Goal: Task Accomplishment & Management: Use online tool/utility

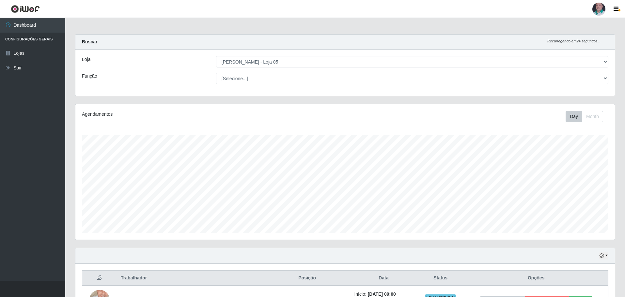
select select "252"
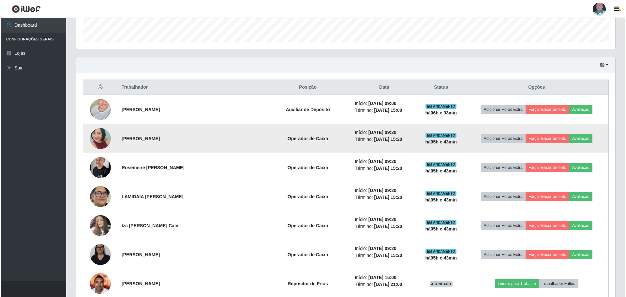
scroll to position [228, 0]
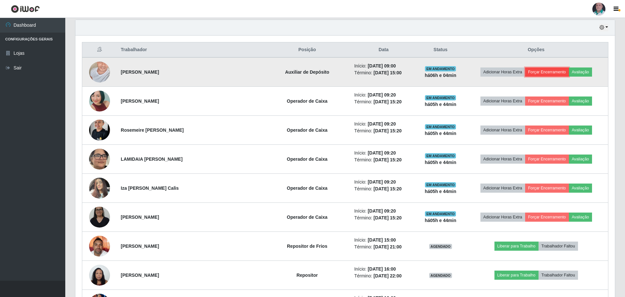
click at [554, 72] on button "Forçar Encerramento" at bounding box center [547, 72] width 44 height 9
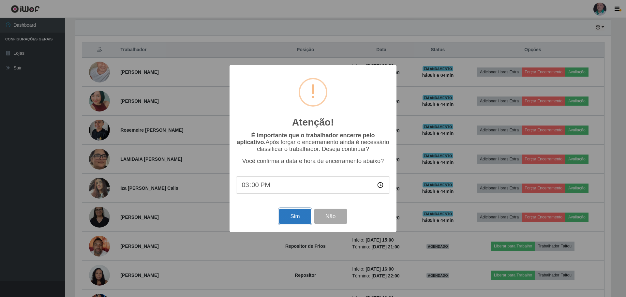
click at [296, 219] on button "Sim" at bounding box center [295, 216] width 32 height 15
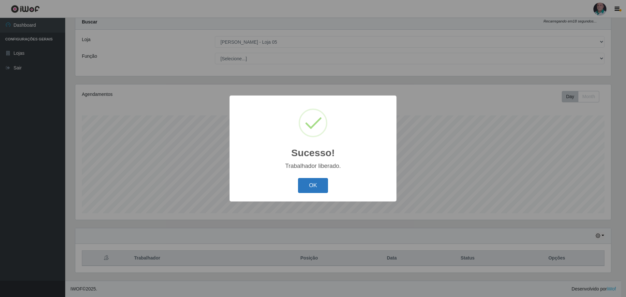
click at [309, 190] on button "OK" at bounding box center [313, 185] width 30 height 15
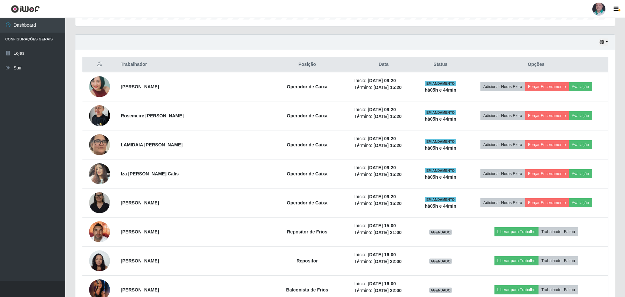
scroll to position [216, 0]
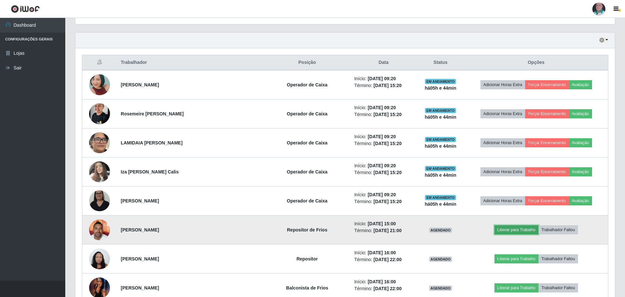
click at [525, 230] on button "Liberar para Trabalho" at bounding box center [516, 229] width 44 height 9
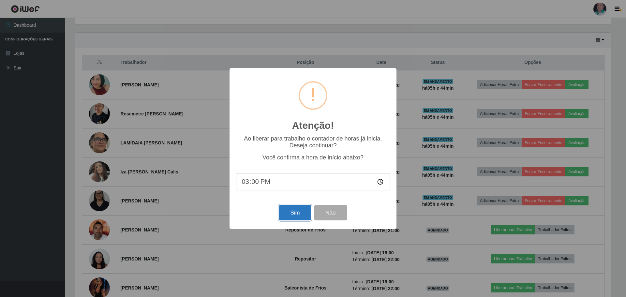
click at [300, 213] on button "Sim" at bounding box center [295, 212] width 32 height 15
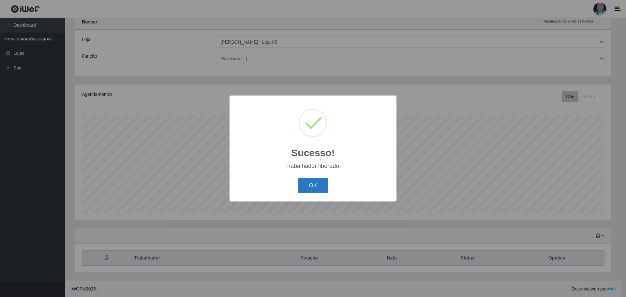
click at [304, 185] on button "OK" at bounding box center [313, 185] width 30 height 15
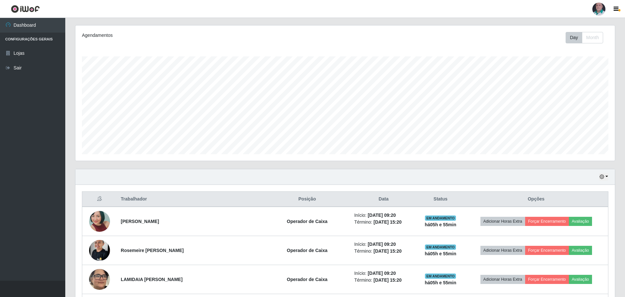
scroll to position [150, 0]
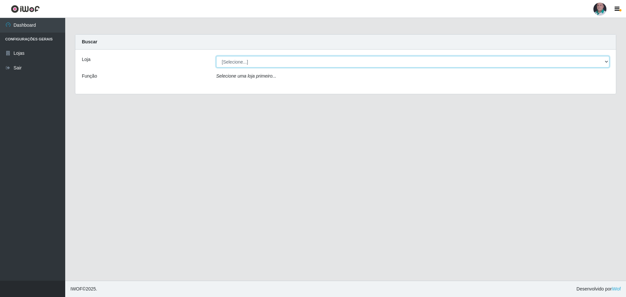
click at [238, 62] on select "[Selecione...] Mar Vermelho - Loja 05" at bounding box center [413, 61] width 394 height 11
select select "252"
click at [216, 56] on select "[Selecione...] Mar Vermelho - Loja 05" at bounding box center [413, 61] width 394 height 11
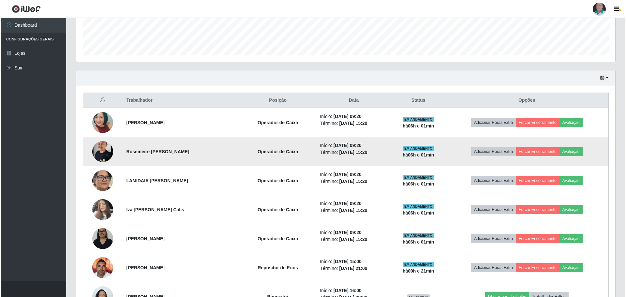
scroll to position [216, 0]
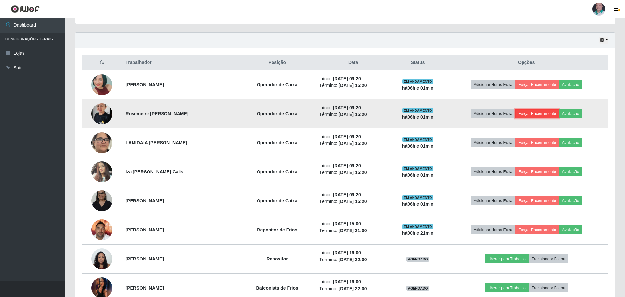
click at [536, 116] on button "Forçar Encerramento" at bounding box center [537, 113] width 44 height 9
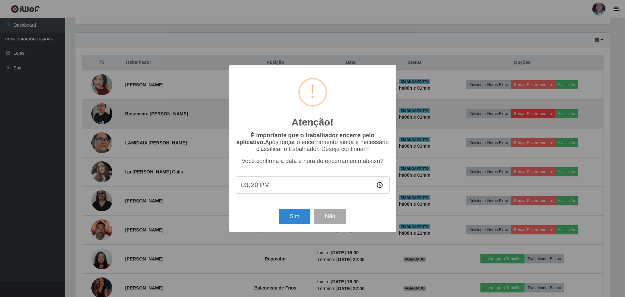
scroll to position [135, 536]
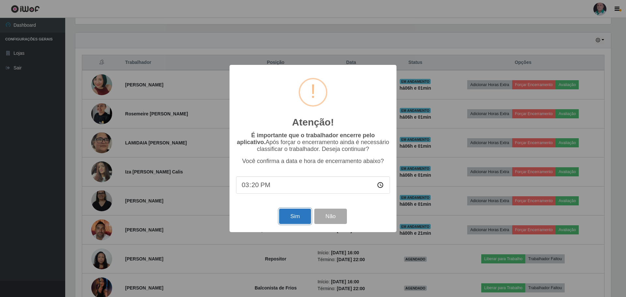
click at [294, 219] on button "Sim" at bounding box center [295, 216] width 32 height 15
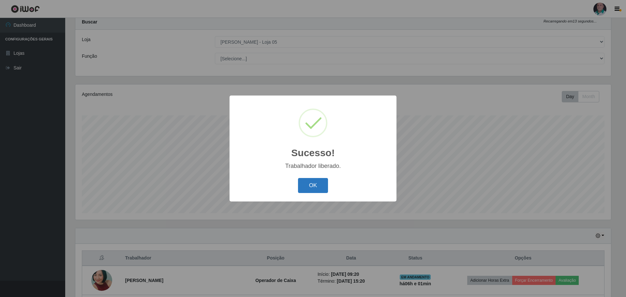
click at [310, 185] on button "OK" at bounding box center [313, 185] width 30 height 15
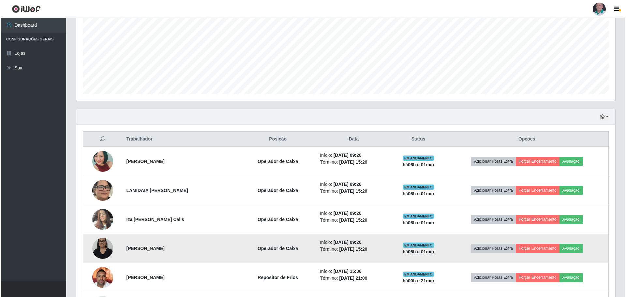
scroll to position [150, 0]
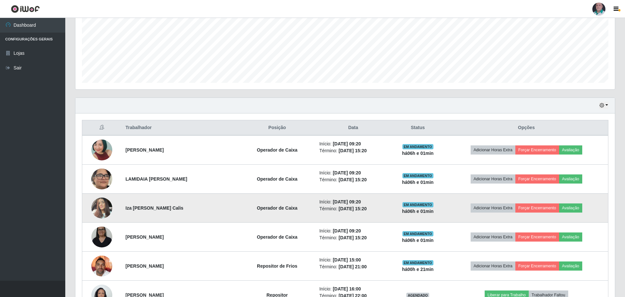
click at [91, 207] on img at bounding box center [101, 208] width 21 height 28
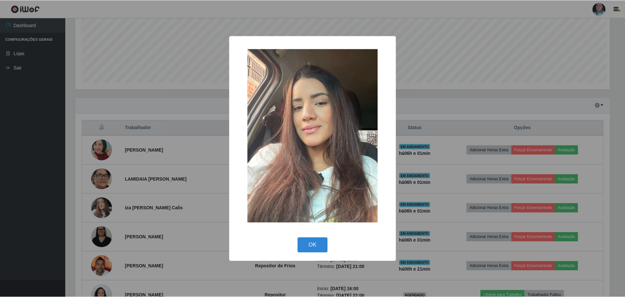
scroll to position [135, 536]
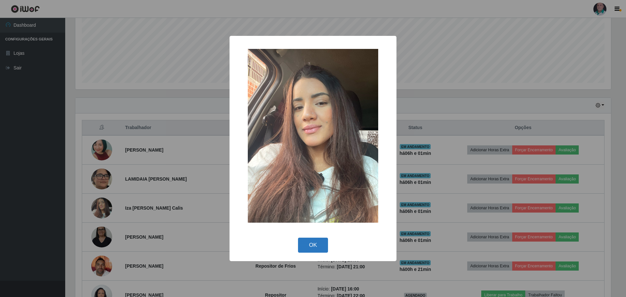
click at [313, 247] on button "OK" at bounding box center [313, 245] width 30 height 15
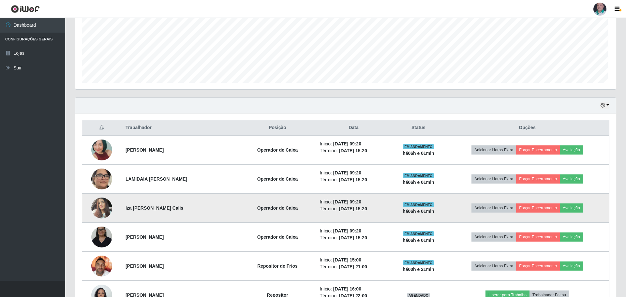
scroll to position [135, 539]
click at [582, 208] on button "Avaliação" at bounding box center [570, 208] width 23 height 9
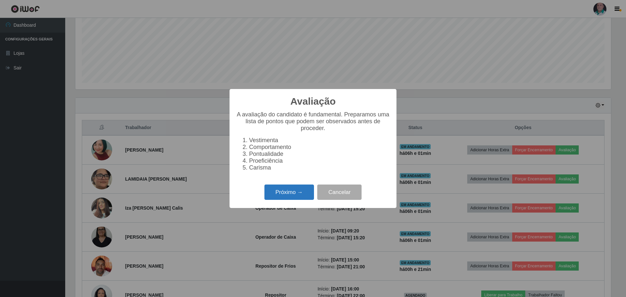
click at [297, 195] on button "Próximo →" at bounding box center [290, 192] width 50 height 15
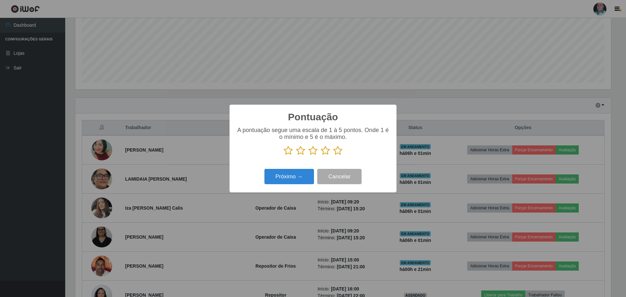
scroll to position [326156, 325755]
click at [336, 152] on icon at bounding box center [337, 151] width 9 height 10
click at [333, 156] on input "radio" at bounding box center [333, 156] width 0 height 0
click at [291, 179] on button "Próximo →" at bounding box center [290, 176] width 50 height 15
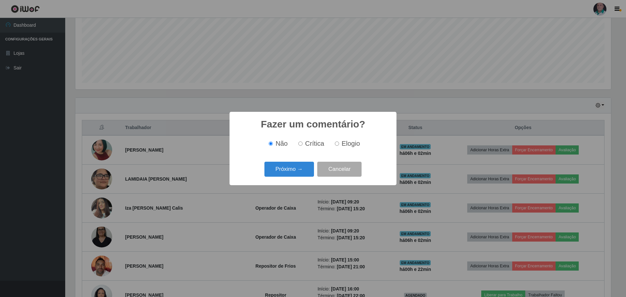
click at [338, 145] on input "Elogio" at bounding box center [337, 144] width 4 height 4
radio input "true"
click at [283, 170] on button "Próximo →" at bounding box center [290, 169] width 50 height 15
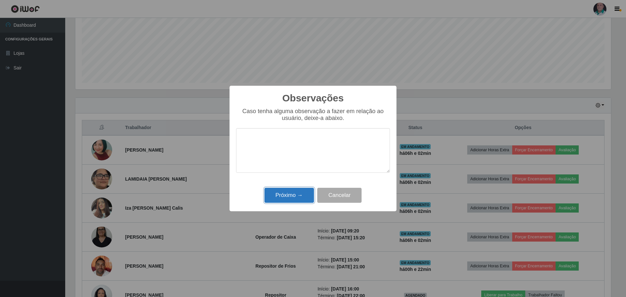
click at [297, 195] on button "Próximo →" at bounding box center [290, 195] width 50 height 15
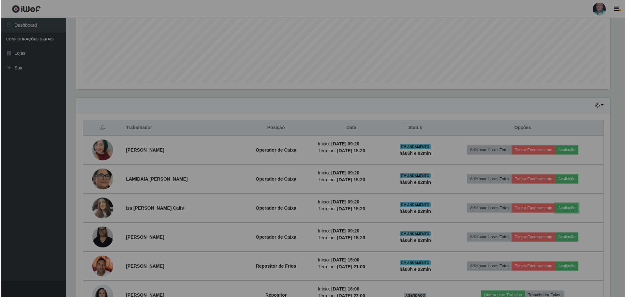
scroll to position [135, 539]
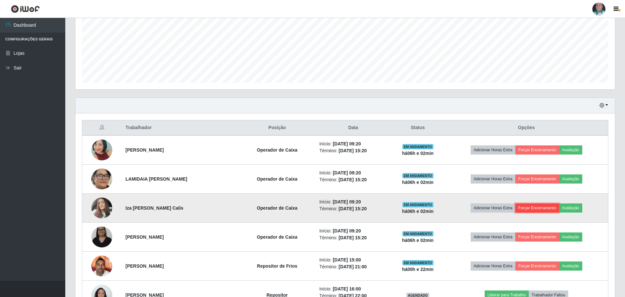
click at [548, 206] on button "Forçar Encerramento" at bounding box center [537, 208] width 44 height 9
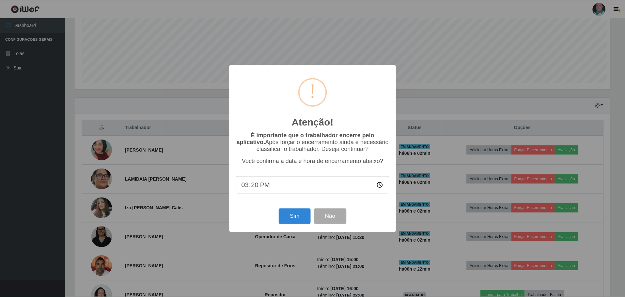
scroll to position [135, 536]
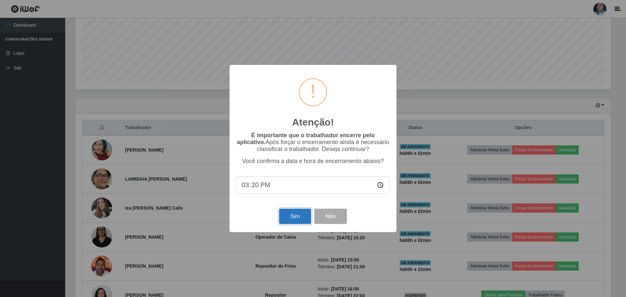
click at [298, 217] on button "Sim" at bounding box center [295, 216] width 32 height 15
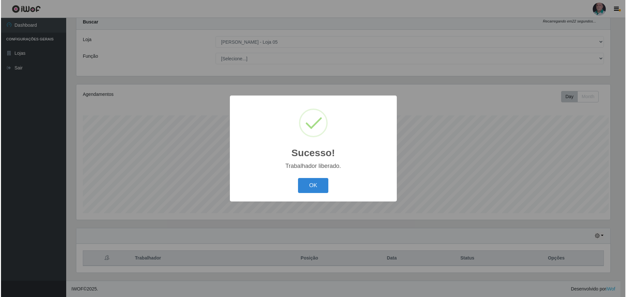
scroll to position [0, 0]
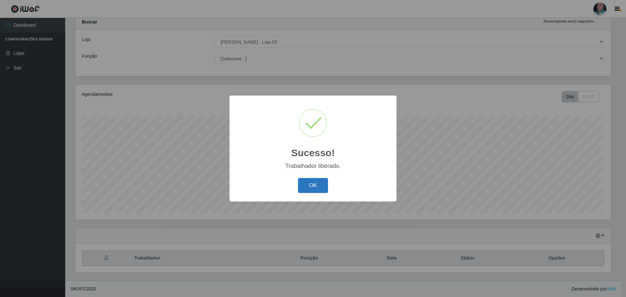
click at [313, 189] on button "OK" at bounding box center [313, 185] width 30 height 15
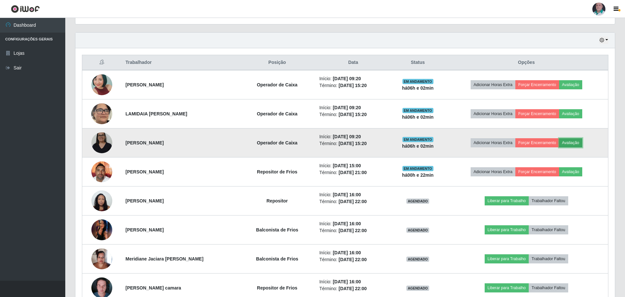
click at [577, 142] on button "Avaliação" at bounding box center [570, 142] width 23 height 9
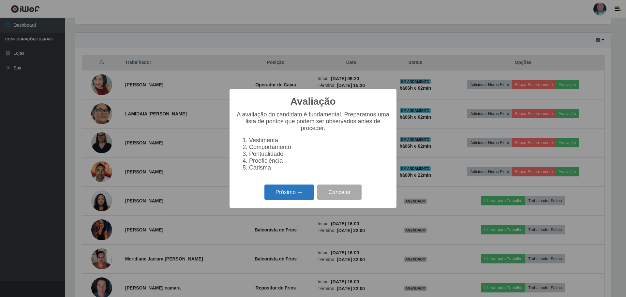
click at [287, 195] on button "Próximo →" at bounding box center [290, 192] width 50 height 15
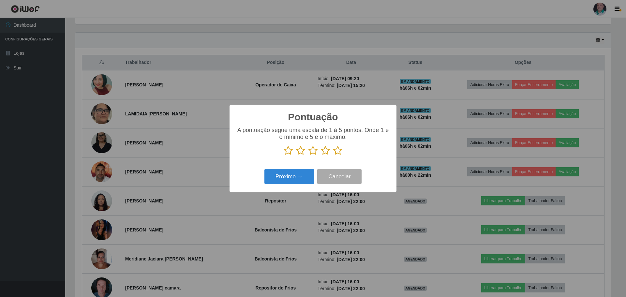
click at [287, 151] on icon at bounding box center [288, 151] width 9 height 10
click at [284, 156] on input "radio" at bounding box center [284, 156] width 0 height 0
click at [339, 153] on icon at bounding box center [337, 151] width 9 height 10
click at [333, 156] on input "radio" at bounding box center [333, 156] width 0 height 0
click at [290, 178] on button "Próximo →" at bounding box center [290, 176] width 50 height 15
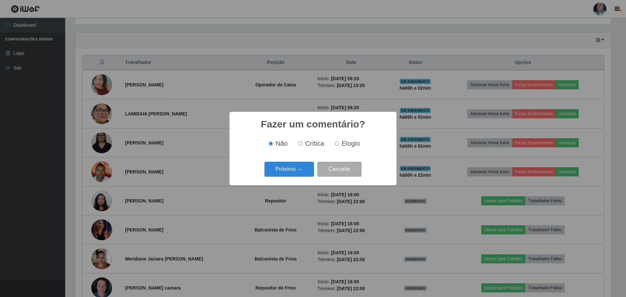
click at [338, 143] on input "Elogio" at bounding box center [337, 144] width 4 height 4
radio input "true"
click at [295, 168] on button "Próximo →" at bounding box center [290, 169] width 50 height 15
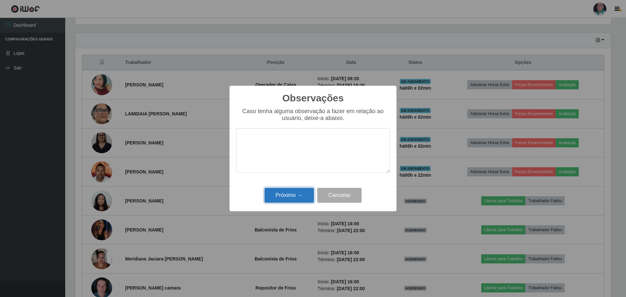
click at [296, 197] on button "Próximo →" at bounding box center [290, 195] width 50 height 15
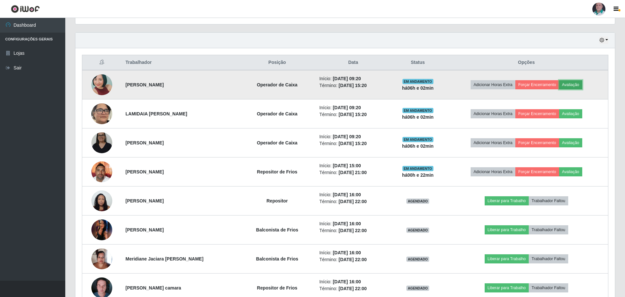
click at [578, 85] on button "Avaliação" at bounding box center [570, 84] width 23 height 9
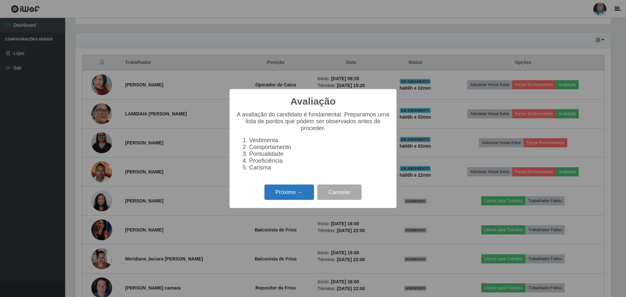
click at [291, 197] on button "Próximo →" at bounding box center [290, 192] width 50 height 15
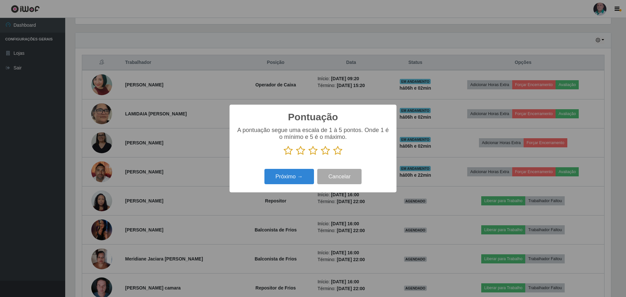
click at [338, 152] on icon at bounding box center [337, 151] width 9 height 10
click at [333, 156] on input "radio" at bounding box center [333, 156] width 0 height 0
click at [293, 175] on button "Próximo →" at bounding box center [290, 176] width 50 height 15
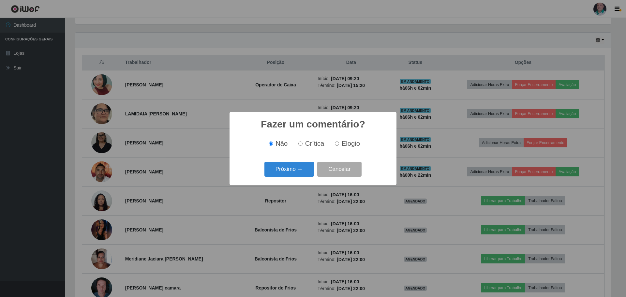
click at [335, 144] on input "Elogio" at bounding box center [337, 144] width 4 height 4
radio input "true"
click at [298, 169] on button "Próximo →" at bounding box center [290, 169] width 50 height 15
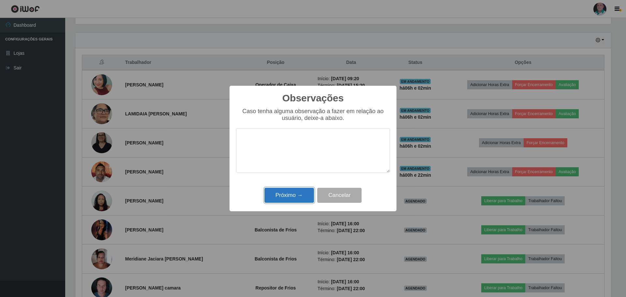
click at [297, 193] on button "Próximo →" at bounding box center [290, 195] width 50 height 15
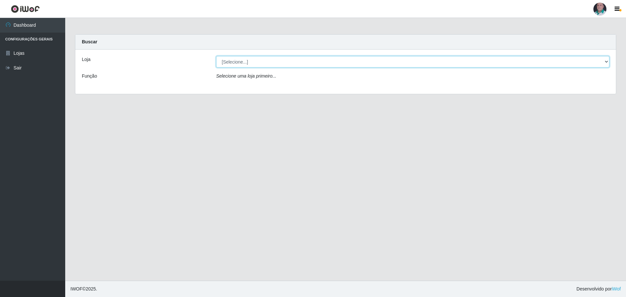
click at [248, 64] on select "[Selecione...] Mar Vermelho - Loja 05" at bounding box center [413, 61] width 394 height 11
select select "252"
click at [216, 56] on select "[Selecione...] Mar Vermelho - Loja 05" at bounding box center [413, 61] width 394 height 11
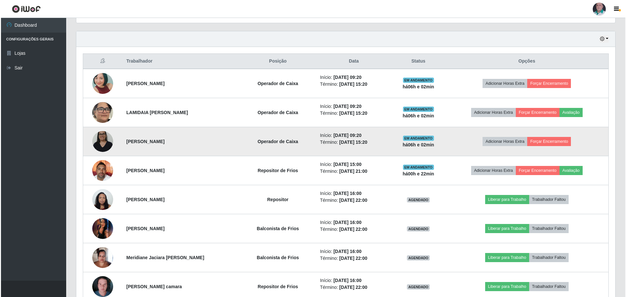
scroll to position [228, 0]
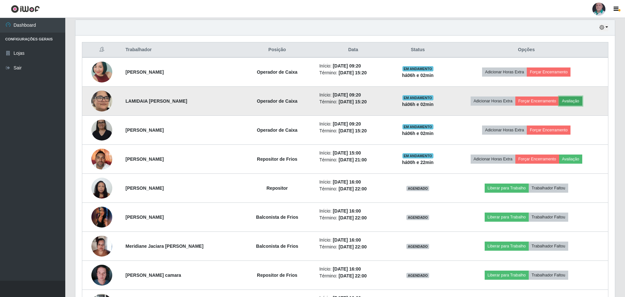
click at [577, 99] on button "Avaliação" at bounding box center [570, 101] width 23 height 9
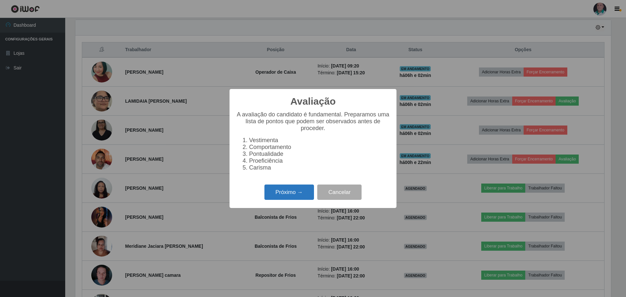
click at [293, 194] on button "Próximo →" at bounding box center [290, 192] width 50 height 15
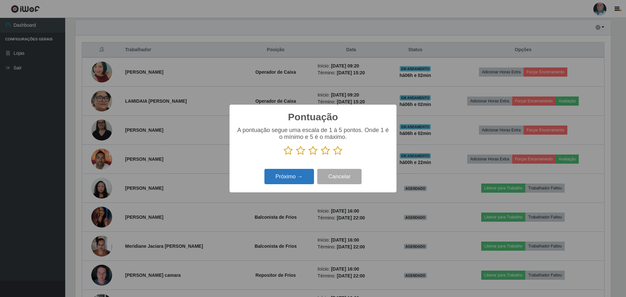
scroll to position [326156, 325755]
click at [338, 152] on icon at bounding box center [337, 151] width 9 height 10
click at [333, 156] on input "radio" at bounding box center [333, 156] width 0 height 0
click at [291, 174] on button "Próximo →" at bounding box center [290, 176] width 50 height 15
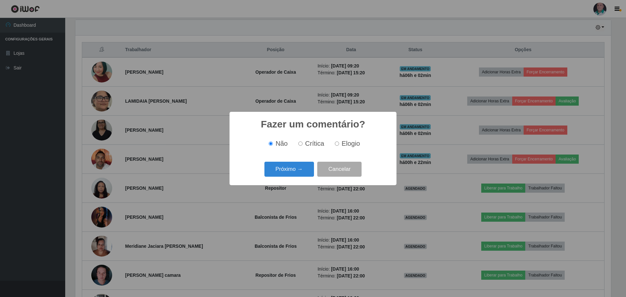
click at [337, 144] on input "Elogio" at bounding box center [337, 144] width 4 height 4
radio input "true"
click at [299, 171] on button "Próximo →" at bounding box center [290, 169] width 50 height 15
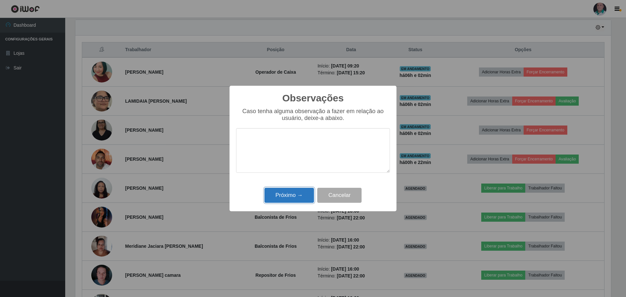
click at [289, 195] on button "Próximo →" at bounding box center [290, 195] width 50 height 15
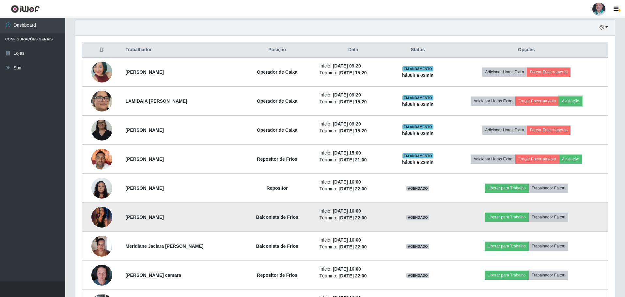
scroll to position [135, 539]
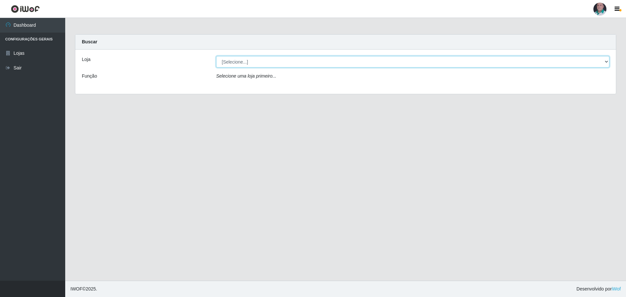
click at [247, 60] on select "[Selecione...] Mar Vermelho - Loja 05" at bounding box center [413, 61] width 394 height 11
select select "252"
click at [216, 56] on select "[Selecione...] Mar Vermelho - Loja 05" at bounding box center [413, 61] width 394 height 11
click at [274, 60] on select "[Selecione...] Mar Vermelho - Loja 05" at bounding box center [413, 61] width 394 height 11
select select "252"
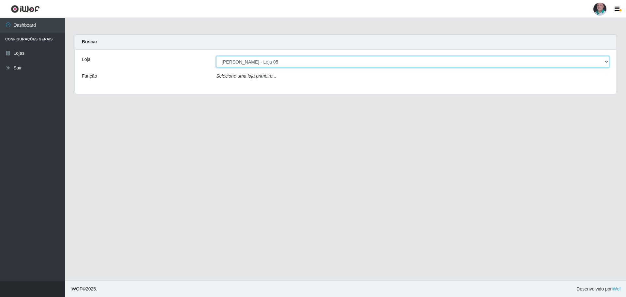
click at [216, 56] on select "[Selecione...] Mar Vermelho - Loja 05" at bounding box center [413, 61] width 394 height 11
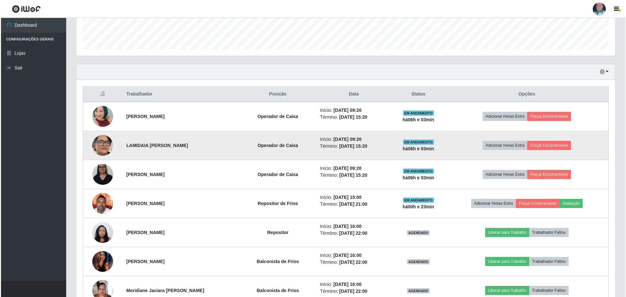
scroll to position [196, 0]
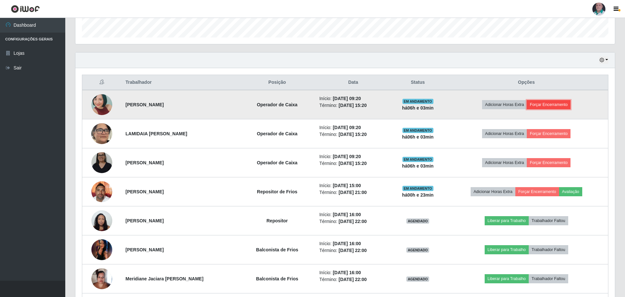
click at [542, 103] on button "Forçar Encerramento" at bounding box center [549, 104] width 44 height 9
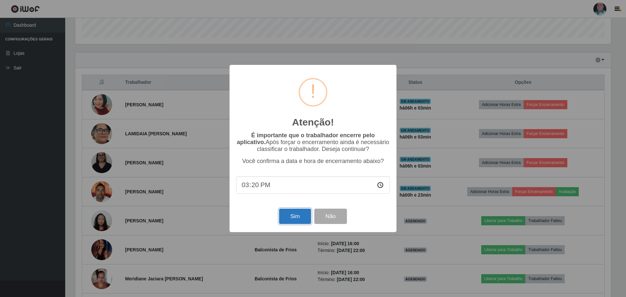
click at [296, 220] on button "Sim" at bounding box center [295, 216] width 32 height 15
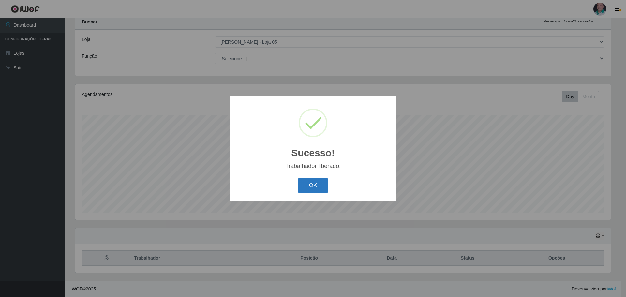
click at [315, 191] on button "OK" at bounding box center [313, 185] width 30 height 15
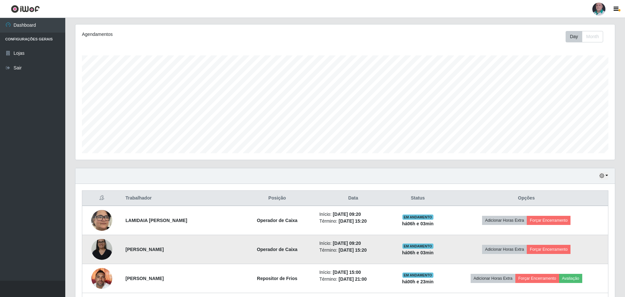
scroll to position [150, 0]
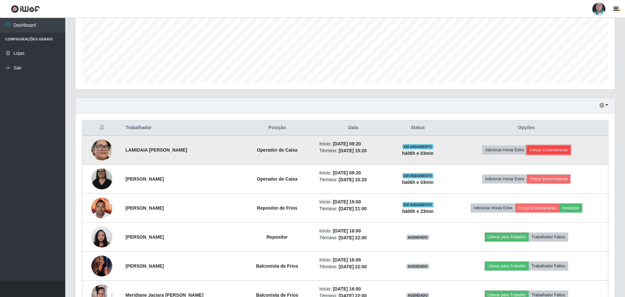
click at [551, 151] on button "Forçar Encerramento" at bounding box center [549, 150] width 44 height 9
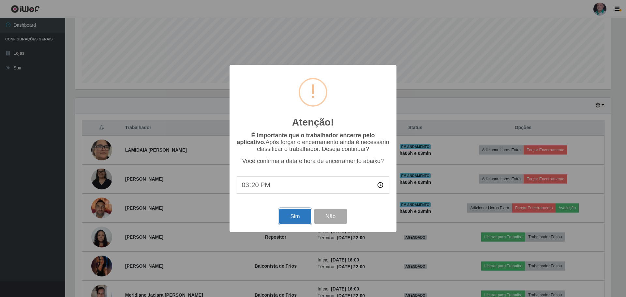
click at [289, 221] on button "Sim" at bounding box center [295, 216] width 32 height 15
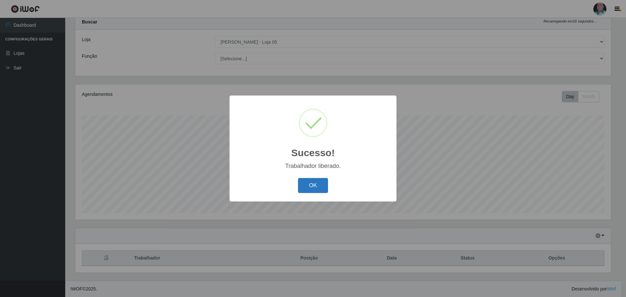
click at [306, 185] on button "OK" at bounding box center [313, 185] width 30 height 15
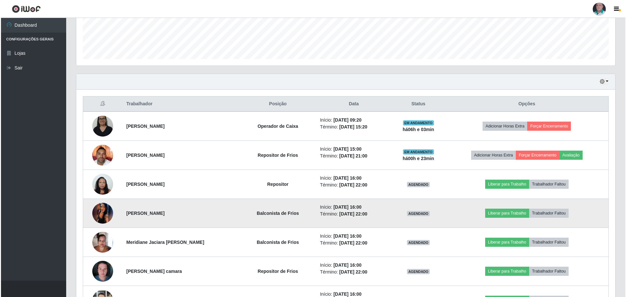
scroll to position [183, 0]
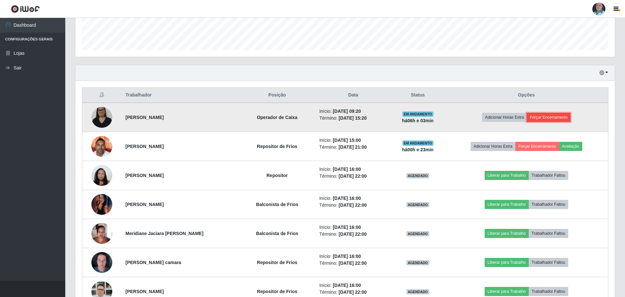
click at [553, 117] on button "Forçar Encerramento" at bounding box center [549, 117] width 44 height 9
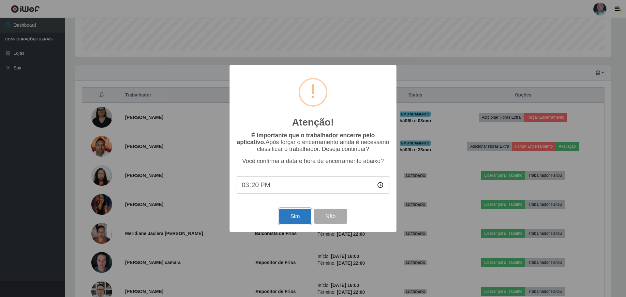
click at [292, 217] on button "Sim" at bounding box center [295, 216] width 32 height 15
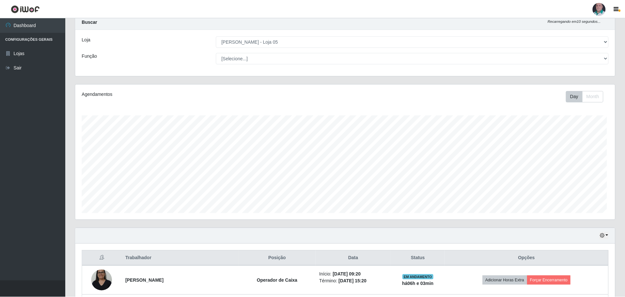
scroll to position [0, 0]
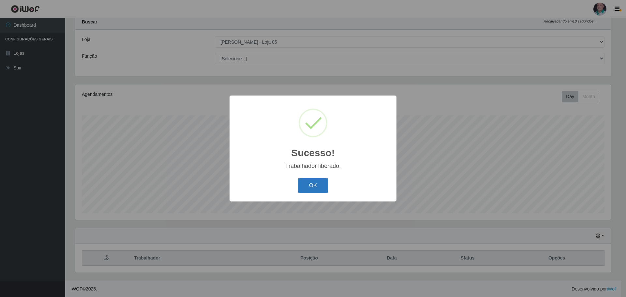
click at [306, 188] on button "OK" at bounding box center [313, 185] width 30 height 15
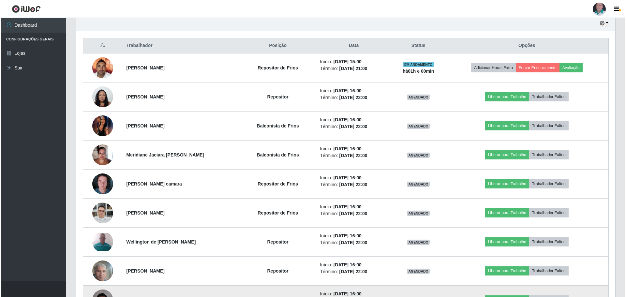
scroll to position [216, 0]
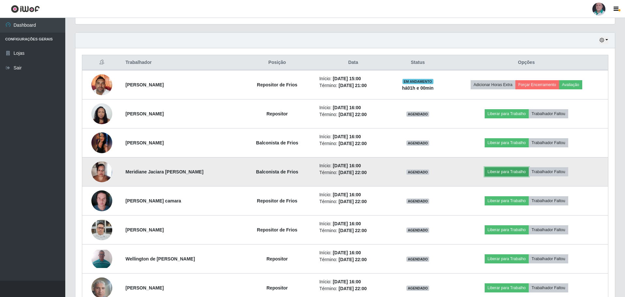
click at [522, 175] on button "Liberar para Trabalho" at bounding box center [507, 171] width 44 height 9
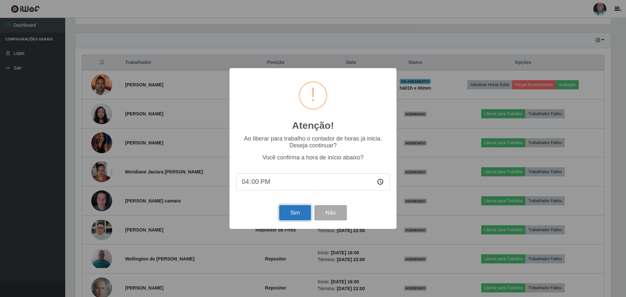
click at [288, 211] on button "Sim" at bounding box center [295, 212] width 32 height 15
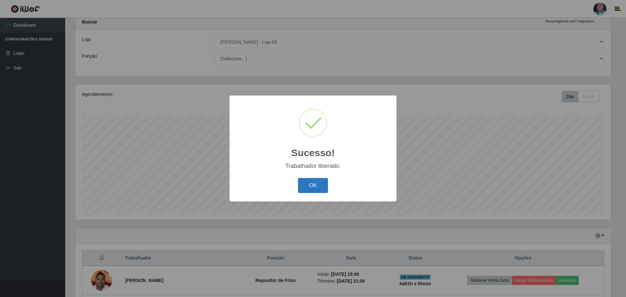
click at [316, 186] on button "OK" at bounding box center [313, 185] width 30 height 15
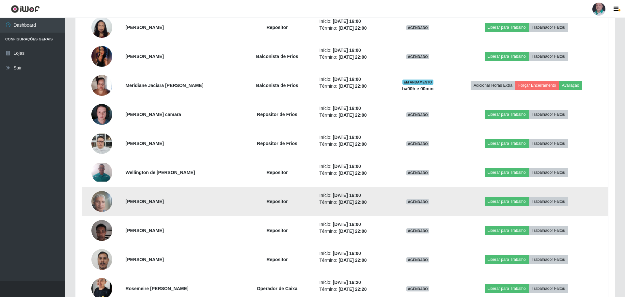
scroll to position [314, 0]
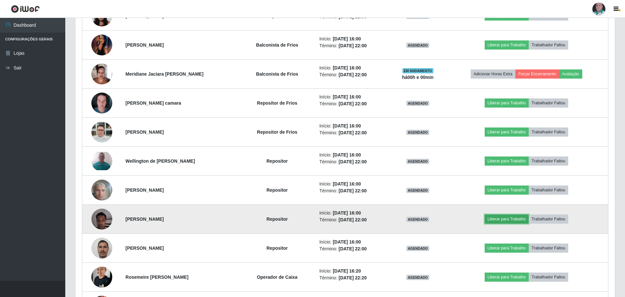
click at [502, 216] on button "Liberar para Trabalho" at bounding box center [507, 219] width 44 height 9
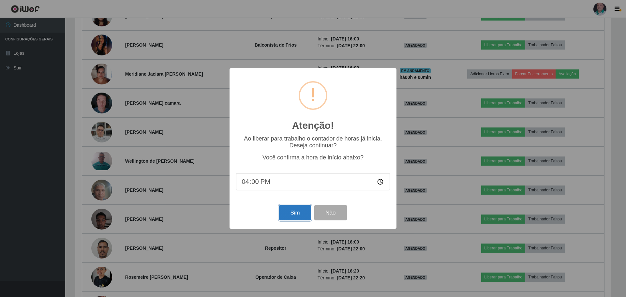
click at [288, 215] on button "Sim" at bounding box center [295, 212] width 32 height 15
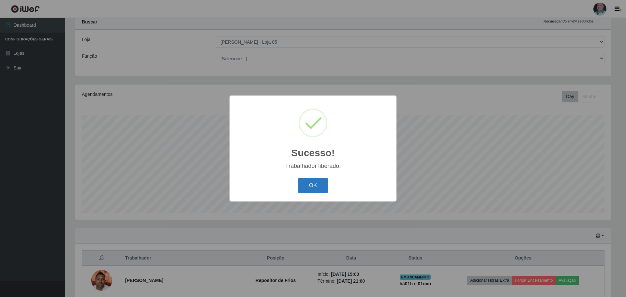
click at [311, 184] on button "OK" at bounding box center [313, 185] width 30 height 15
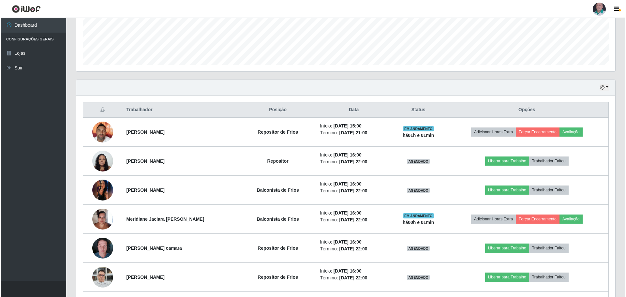
scroll to position [183, 0]
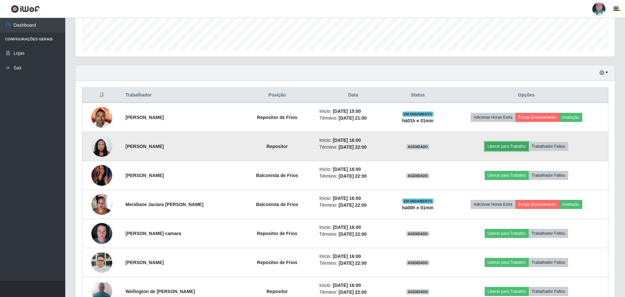
click at [509, 144] on button "Liberar para Trabalho" at bounding box center [507, 146] width 44 height 9
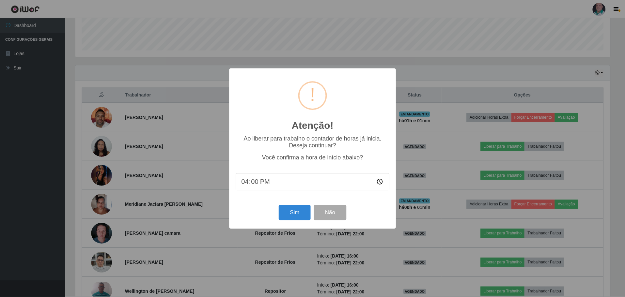
scroll to position [135, 536]
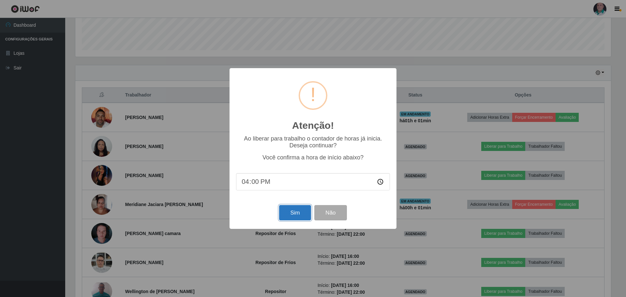
click at [297, 214] on button "Sim" at bounding box center [295, 212] width 32 height 15
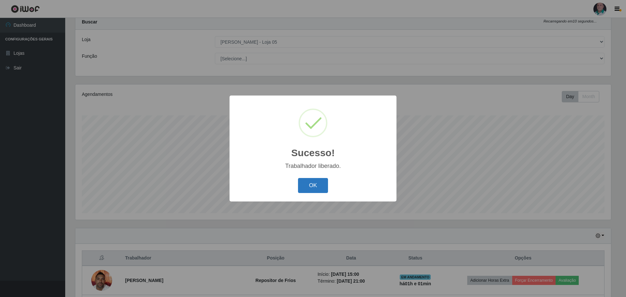
click at [305, 182] on button "OK" at bounding box center [313, 185] width 30 height 15
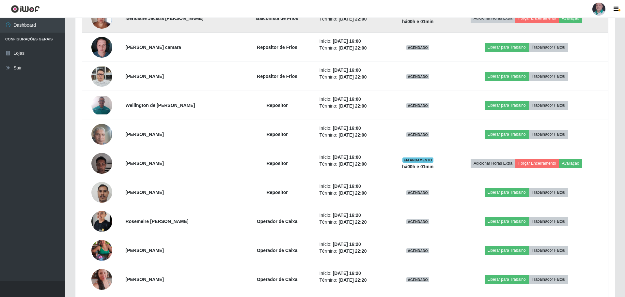
scroll to position [379, 0]
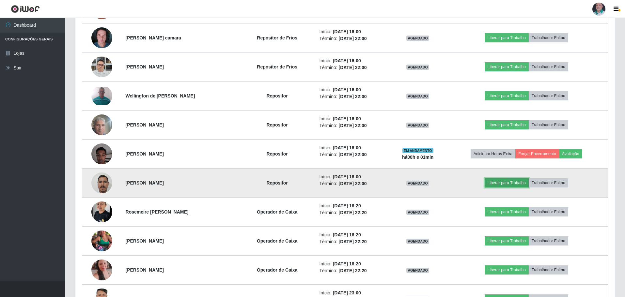
click at [523, 183] on button "Liberar para Trabalho" at bounding box center [507, 182] width 44 height 9
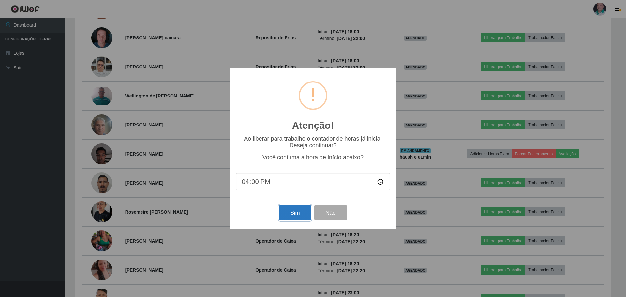
click at [286, 219] on button "Sim" at bounding box center [295, 212] width 32 height 15
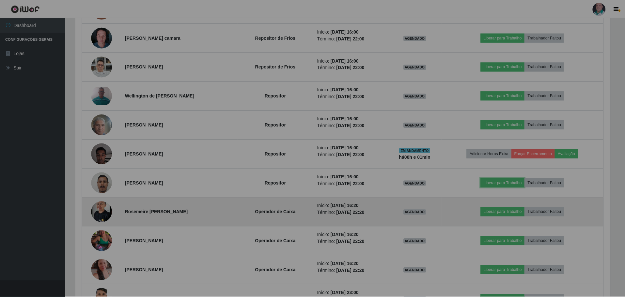
scroll to position [135, 539]
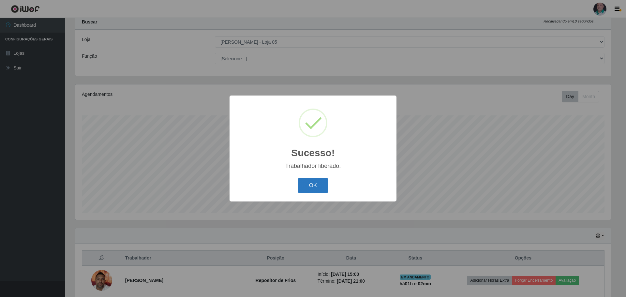
click at [320, 186] on button "OK" at bounding box center [313, 185] width 30 height 15
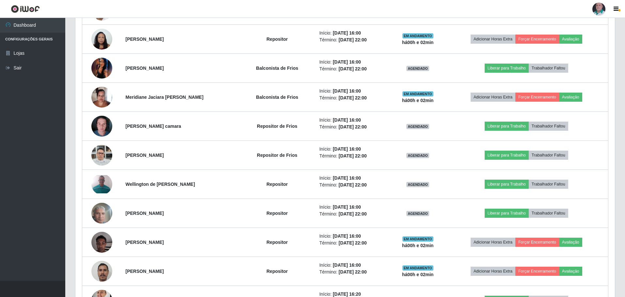
scroll to position [314, 0]
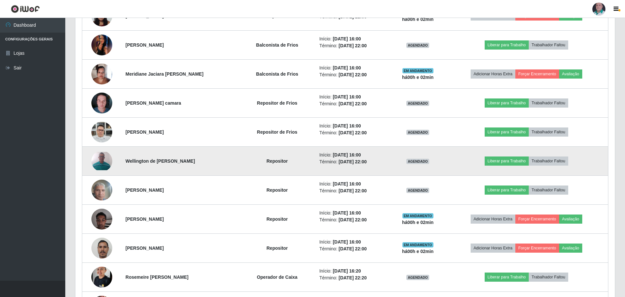
click at [96, 159] on img at bounding box center [101, 161] width 21 height 18
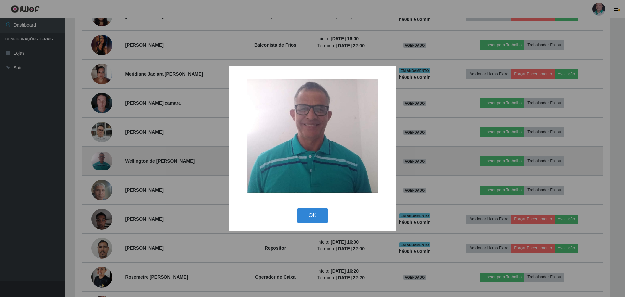
scroll to position [135, 536]
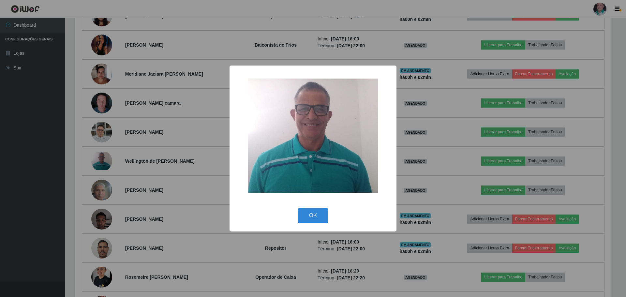
click at [187, 150] on div "× OK Cancel" at bounding box center [313, 148] width 626 height 297
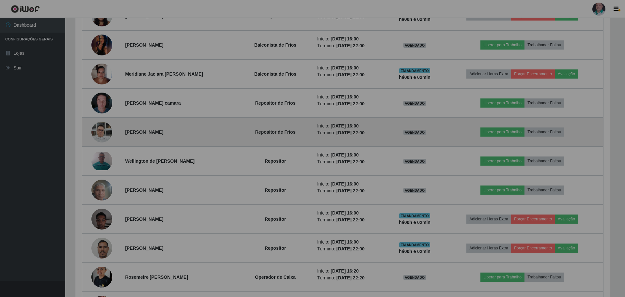
scroll to position [135, 539]
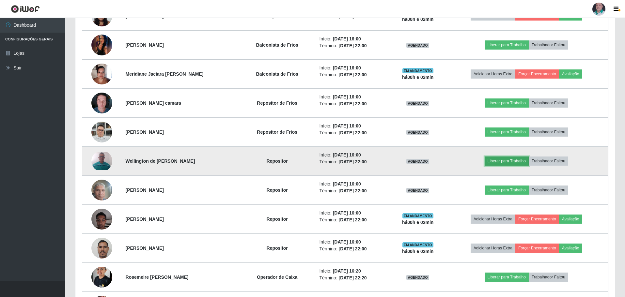
click at [507, 160] on button "Liberar para Trabalho" at bounding box center [507, 161] width 44 height 9
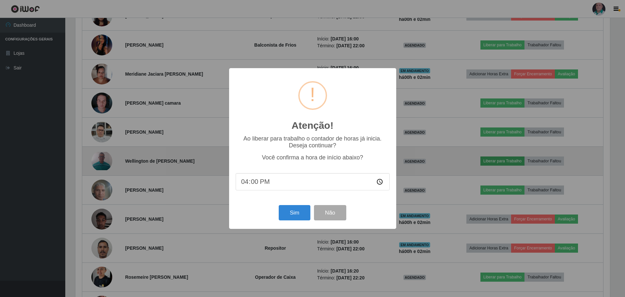
scroll to position [135, 536]
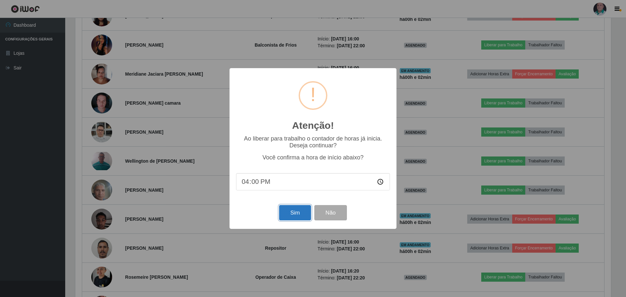
click at [301, 216] on button "Sim" at bounding box center [295, 212] width 32 height 15
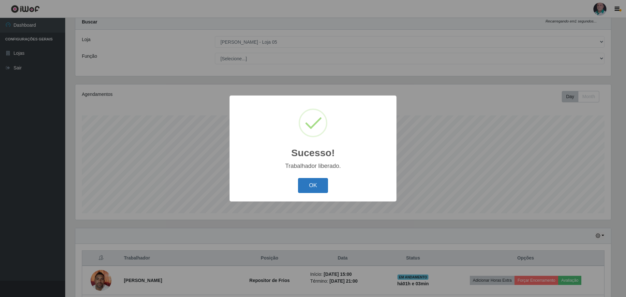
click at [313, 185] on button "OK" at bounding box center [313, 185] width 30 height 15
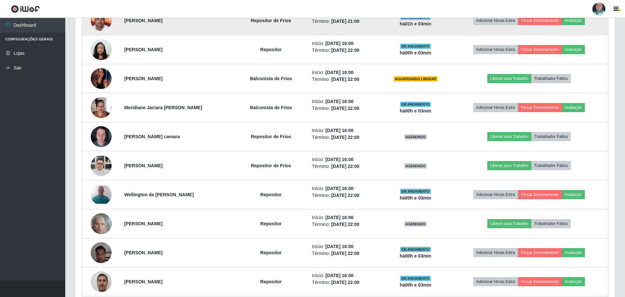
scroll to position [281, 0]
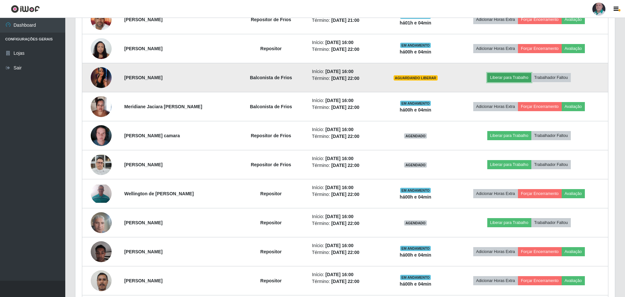
click at [513, 79] on button "Liberar para Trabalho" at bounding box center [509, 77] width 44 height 9
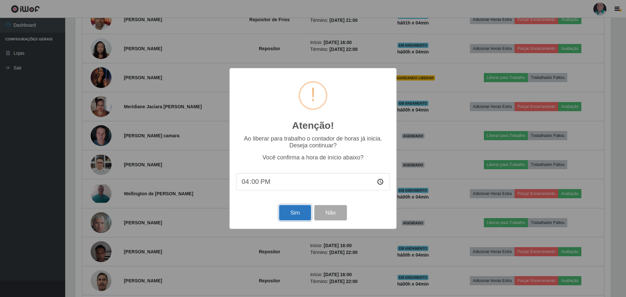
click at [299, 207] on button "Sim" at bounding box center [295, 212] width 32 height 15
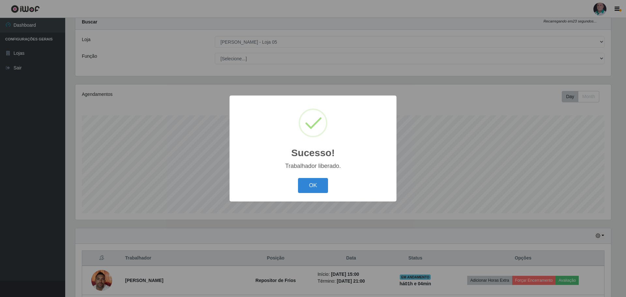
click at [298, 178] on button "OK" at bounding box center [313, 185] width 30 height 15
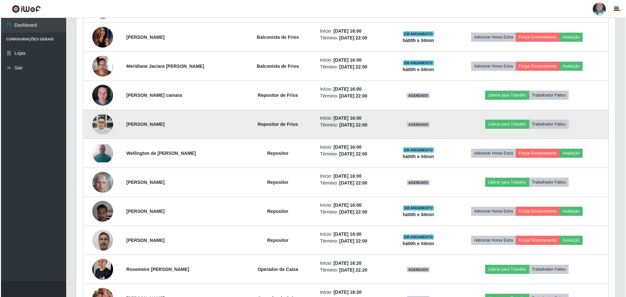
scroll to position [324, 0]
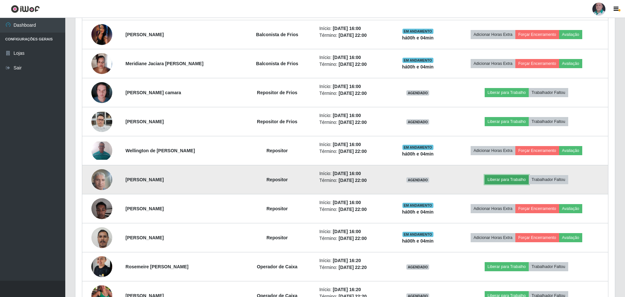
click at [512, 179] on button "Liberar para Trabalho" at bounding box center [507, 179] width 44 height 9
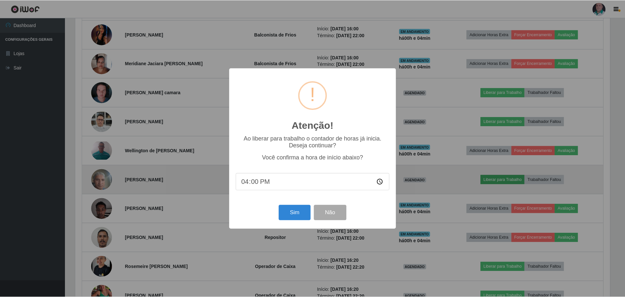
scroll to position [135, 536]
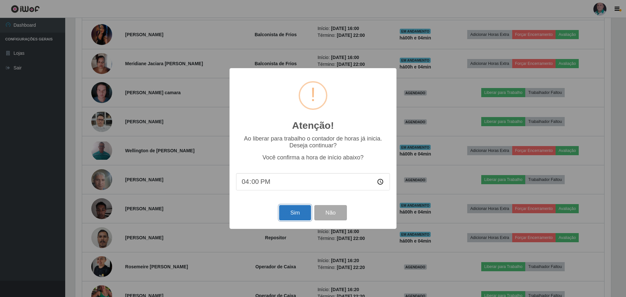
click at [309, 214] on button "Sim" at bounding box center [295, 212] width 32 height 15
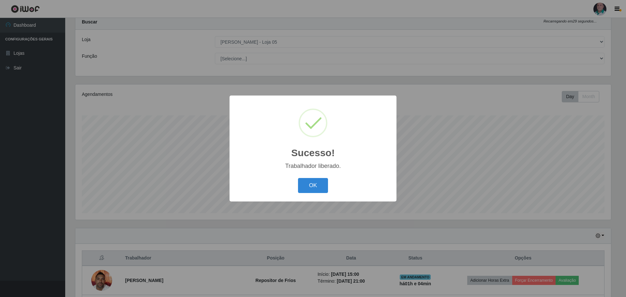
click at [298, 178] on button "OK" at bounding box center [313, 185] width 30 height 15
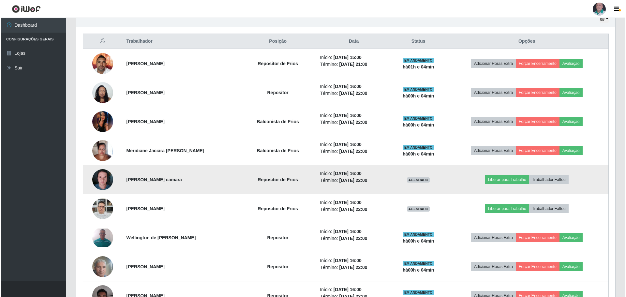
scroll to position [248, 0]
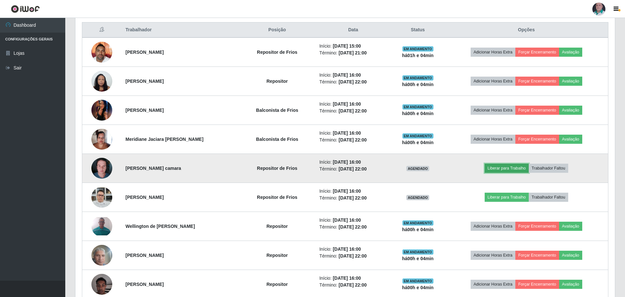
click at [511, 168] on button "Liberar para Trabalho" at bounding box center [507, 168] width 44 height 9
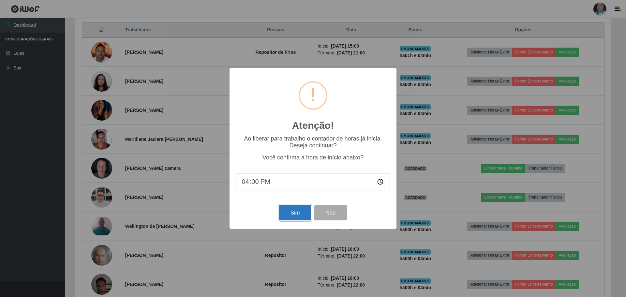
click at [300, 213] on button "Sim" at bounding box center [295, 212] width 32 height 15
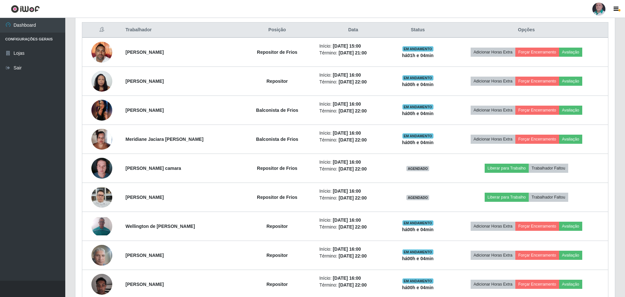
scroll to position [326156, 325755]
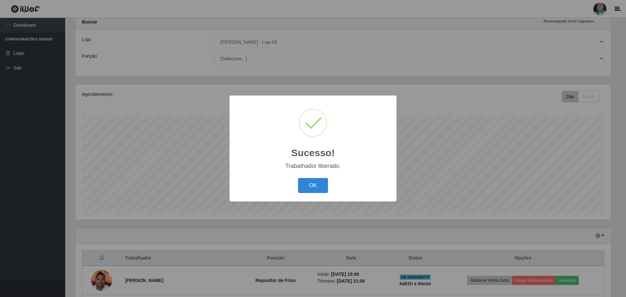
click at [298, 178] on button "OK" at bounding box center [313, 185] width 30 height 15
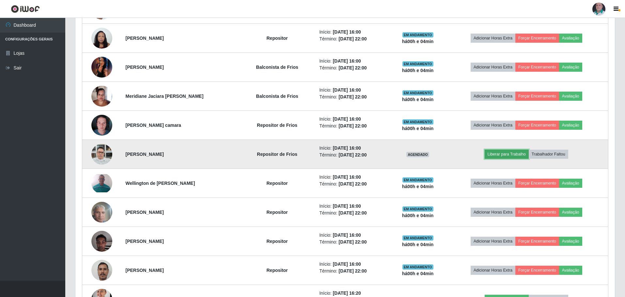
click at [510, 157] on button "Liberar para Trabalho" at bounding box center [507, 154] width 44 height 9
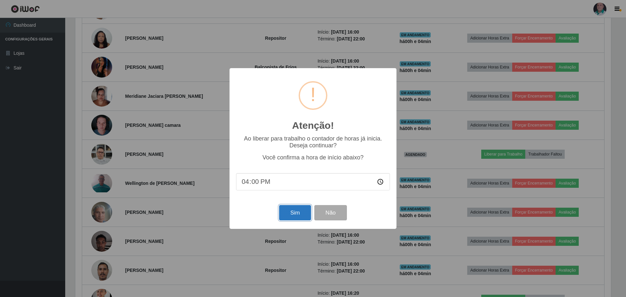
click at [296, 217] on button "Sim" at bounding box center [295, 212] width 32 height 15
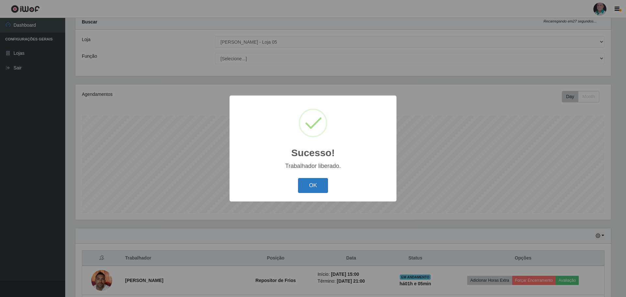
click at [301, 187] on button "OK" at bounding box center [313, 185] width 30 height 15
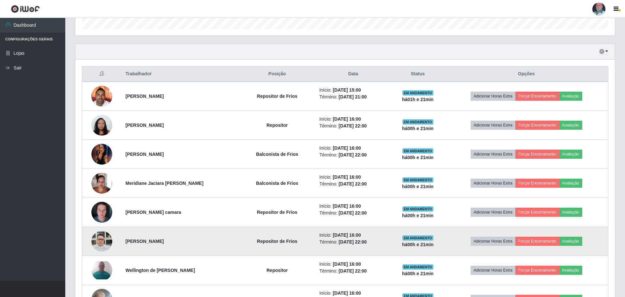
scroll to position [216, 0]
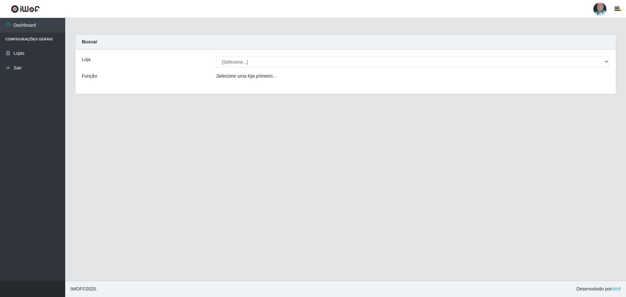
select select "252"
click at [216, 56] on select "[Selecione...] Mar Vermelho - Loja 05" at bounding box center [413, 61] width 394 height 11
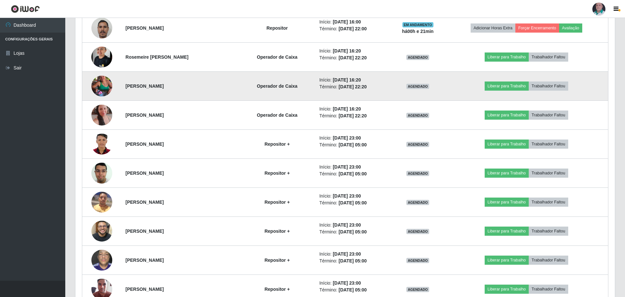
scroll to position [522, 0]
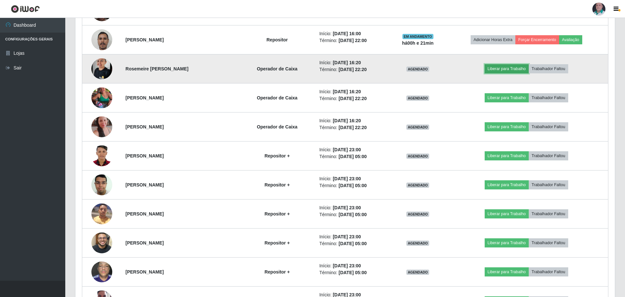
click at [506, 66] on button "Liberar para Trabalho" at bounding box center [507, 68] width 44 height 9
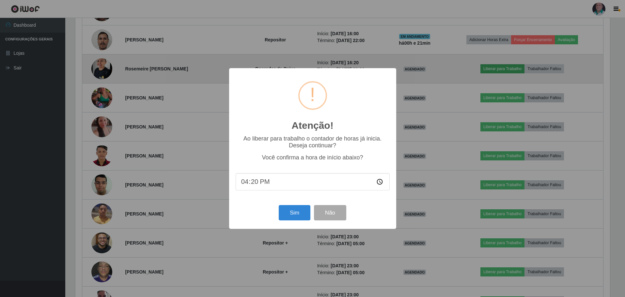
scroll to position [135, 536]
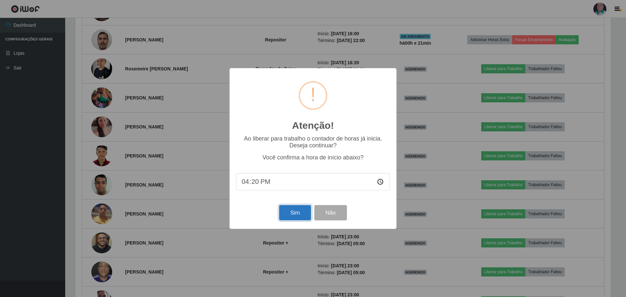
click at [285, 217] on button "Sim" at bounding box center [295, 212] width 32 height 15
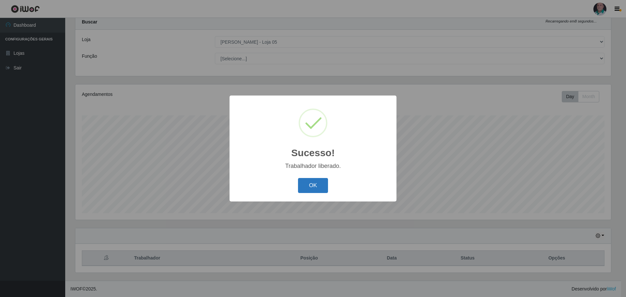
click at [315, 185] on button "OK" at bounding box center [313, 185] width 30 height 15
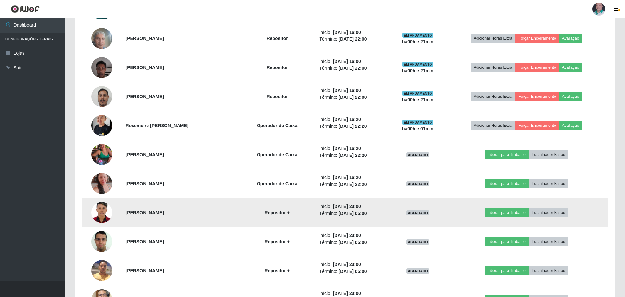
scroll to position [509, 0]
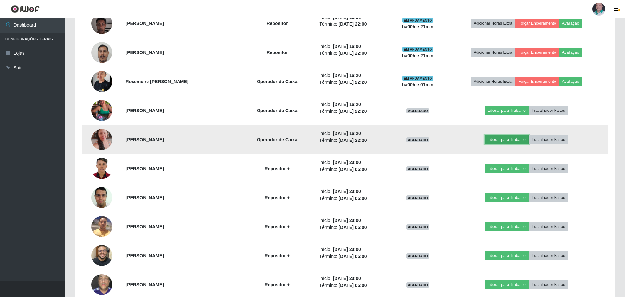
click at [501, 138] on button "Liberar para Trabalho" at bounding box center [507, 139] width 44 height 9
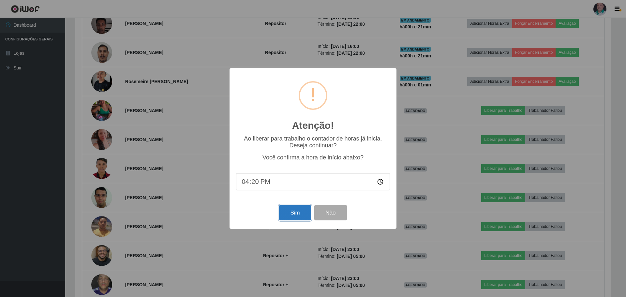
click at [294, 217] on button "Sim" at bounding box center [295, 212] width 32 height 15
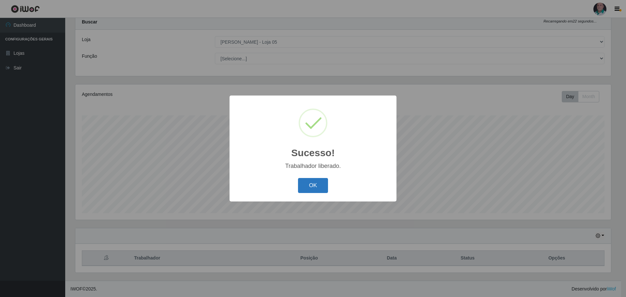
click at [311, 188] on button "OK" at bounding box center [313, 185] width 30 height 15
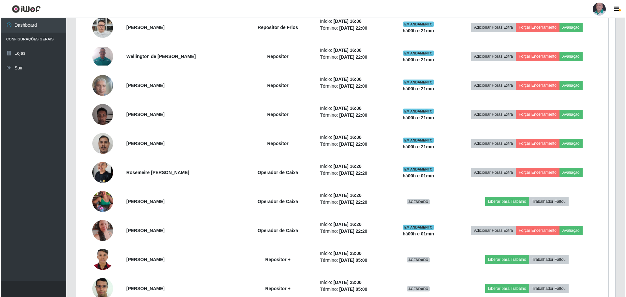
scroll to position [444, 0]
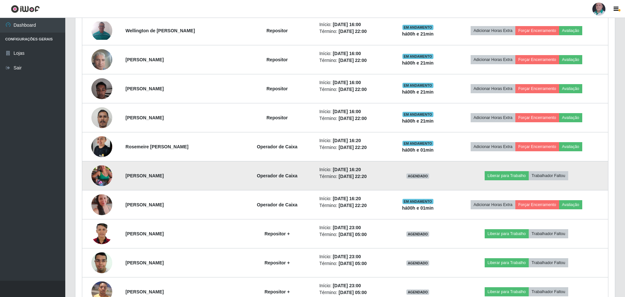
click at [100, 176] on img at bounding box center [101, 175] width 21 height 37
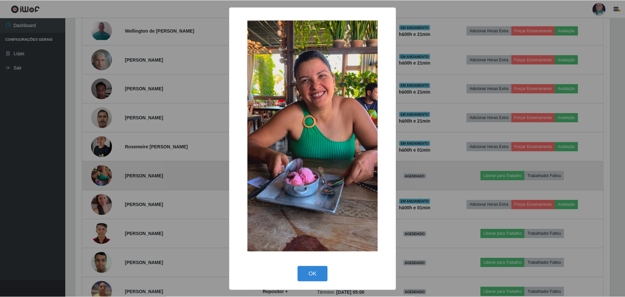
scroll to position [135, 536]
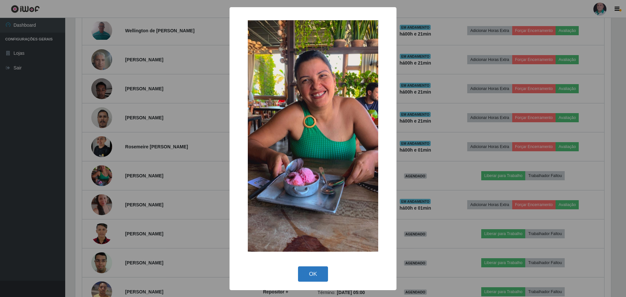
click at [314, 276] on button "OK" at bounding box center [313, 274] width 30 height 15
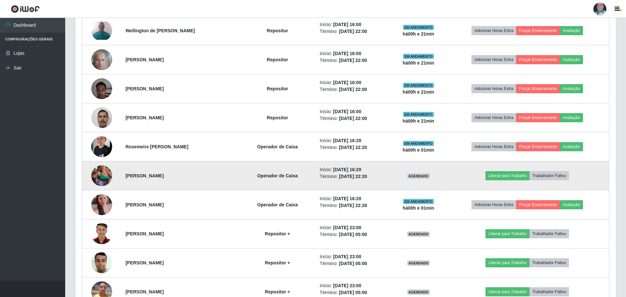
scroll to position [135, 539]
click at [507, 175] on button "Liberar para Trabalho" at bounding box center [507, 175] width 44 height 9
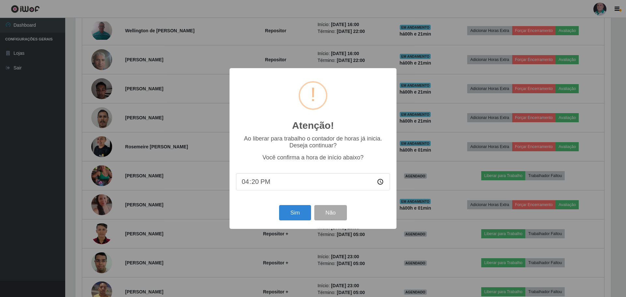
scroll to position [0, 0]
click at [294, 214] on button "Sim" at bounding box center [295, 212] width 32 height 15
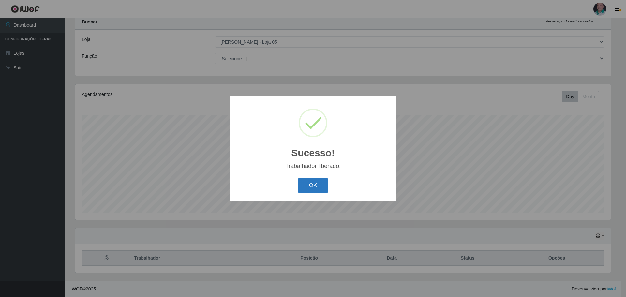
click at [317, 188] on button "OK" at bounding box center [313, 185] width 30 height 15
